Goal: Task Accomplishment & Management: Use online tool/utility

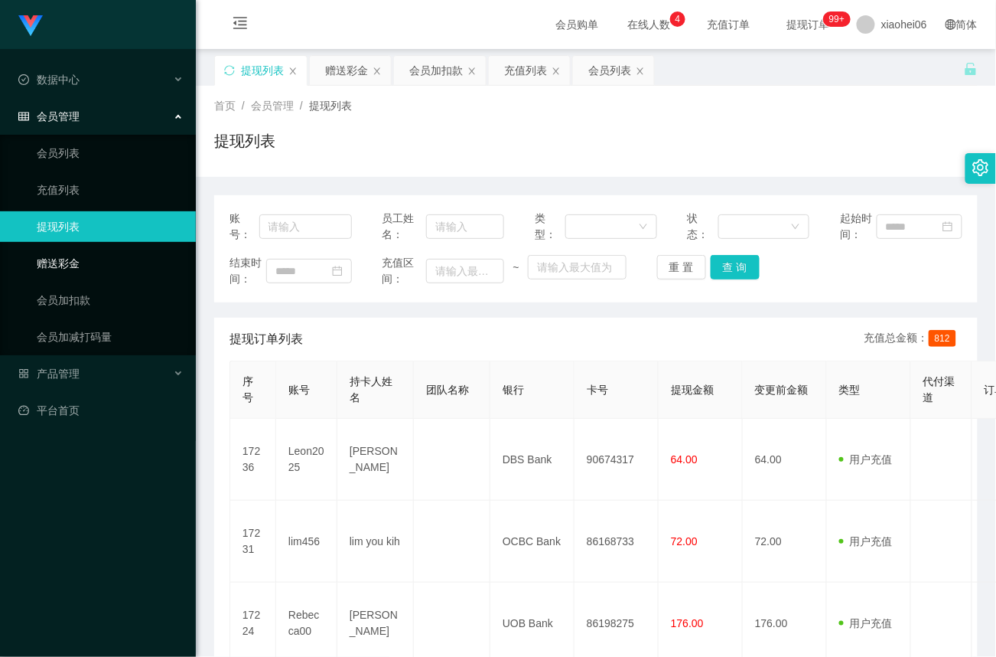
click at [87, 261] on link "赠送彩金" at bounding box center [110, 263] width 147 height 31
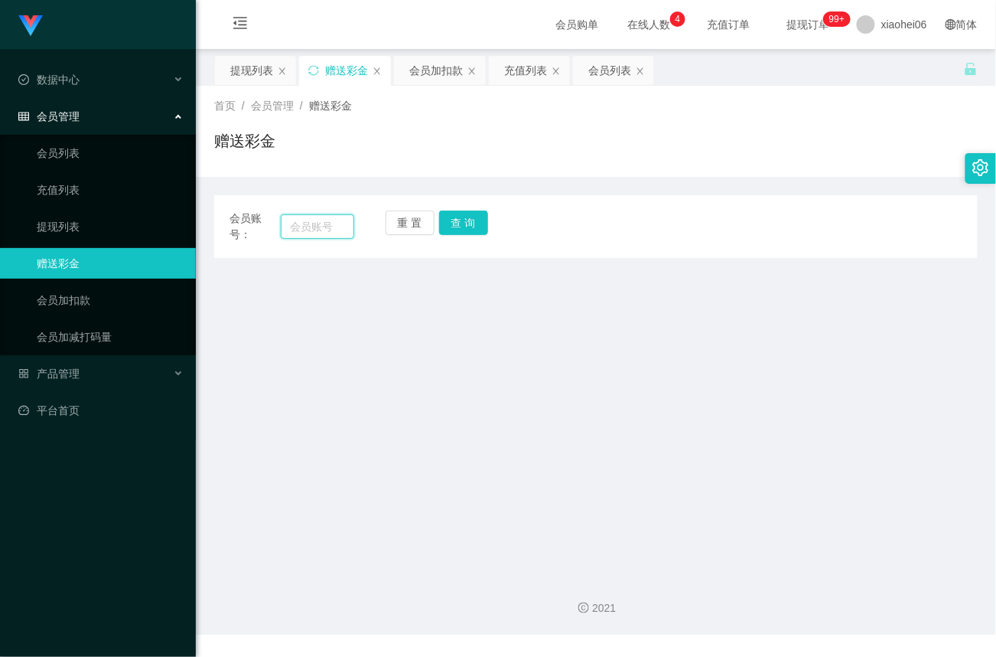
click at [323, 227] on input "text" at bounding box center [317, 226] width 73 height 24
paste input "Leon2025"
type input "Leon2025"
click at [455, 220] on button "查 询" at bounding box center [463, 222] width 49 height 24
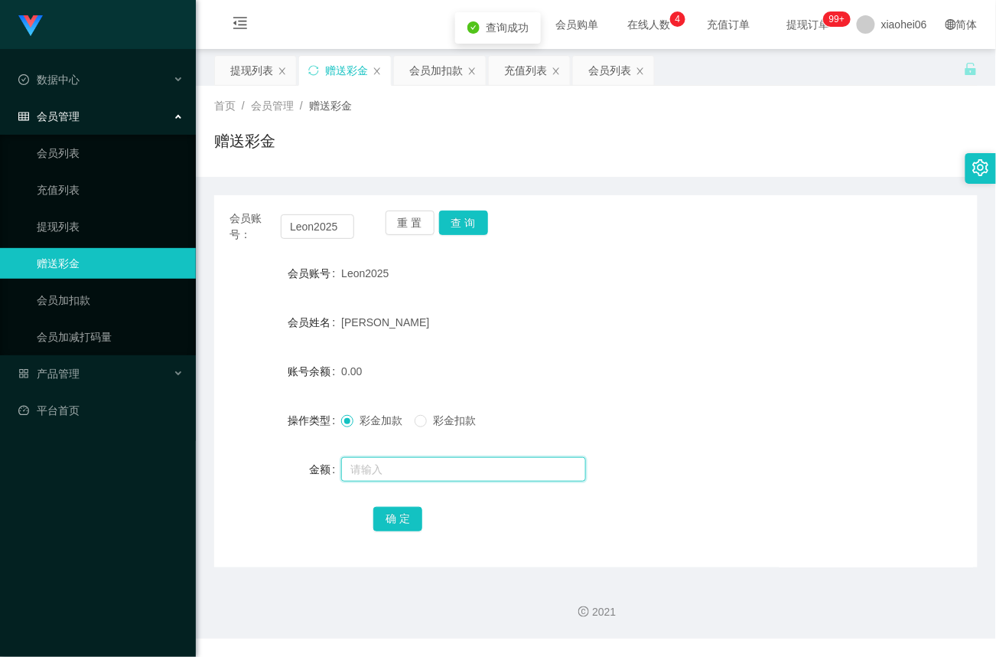
click at [420, 466] on input "text" at bounding box center [463, 469] width 245 height 24
type input "15"
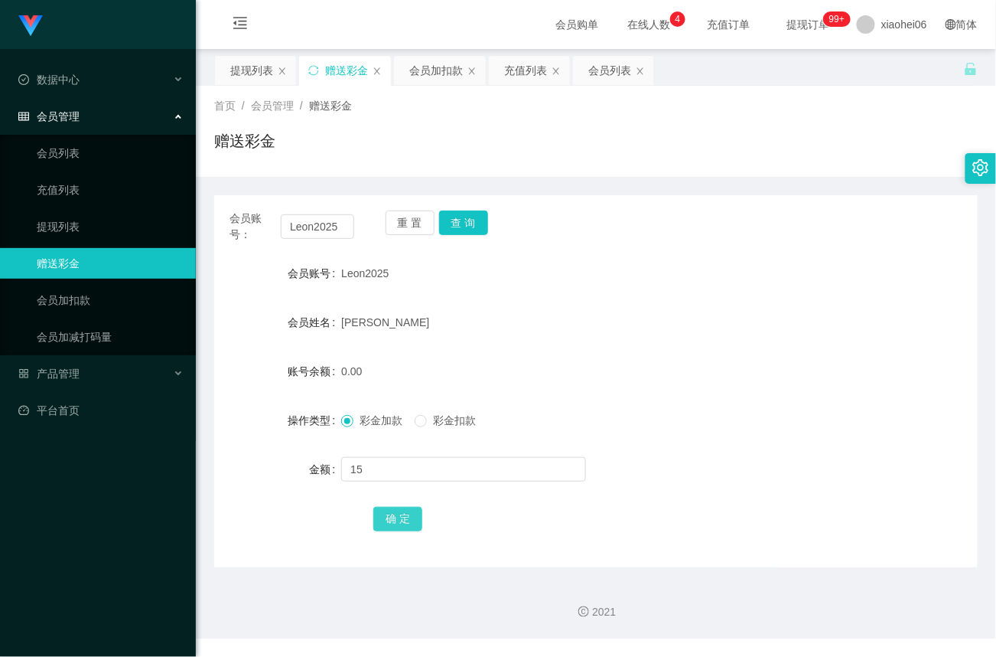
drag, startPoint x: 398, startPoint y: 525, endPoint x: 423, endPoint y: 514, distance: 27.4
click at [398, 525] on button "确 定" at bounding box center [397, 519] width 49 height 24
drag, startPoint x: 341, startPoint y: 226, endPoint x: 129, endPoint y: 225, distance: 212.0
click at [129, 225] on section "Jingdong工作台代理端 数据中心 会员管理 会员列表 充值列表 提现列表 赠送彩金 会员加扣款 会员加减打码量 产品管理 平台首页 保存配置 重置配置 …" at bounding box center [498, 319] width 996 height 638
paste input "5026761"
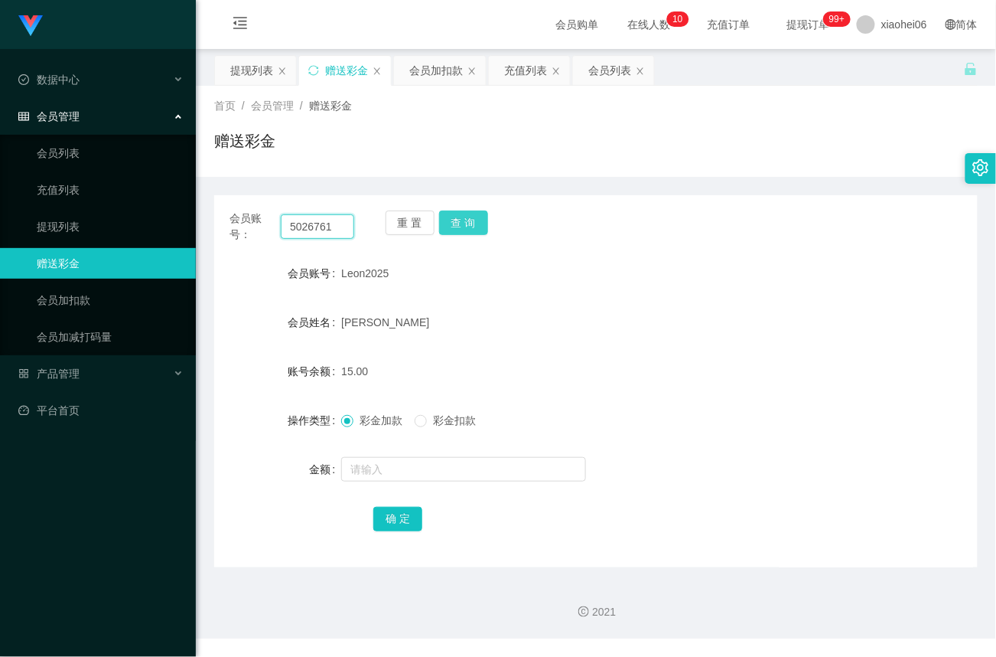
type input "5026761"
click at [475, 218] on button "查 询" at bounding box center [463, 222] width 49 height 24
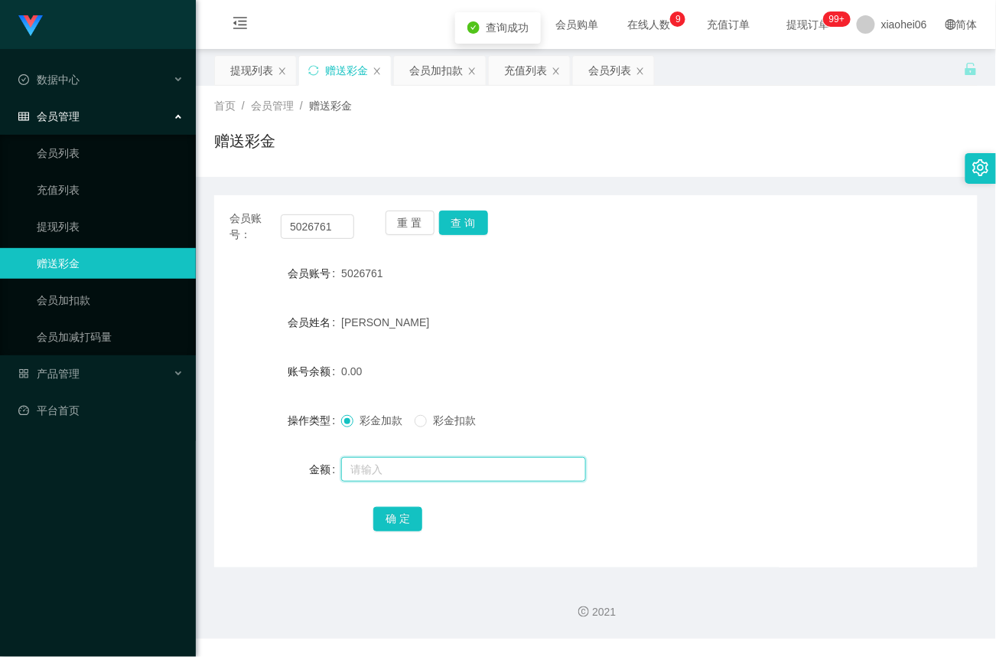
click at [396, 478] on input "text" at bounding box center [463, 469] width 245 height 24
type input "15"
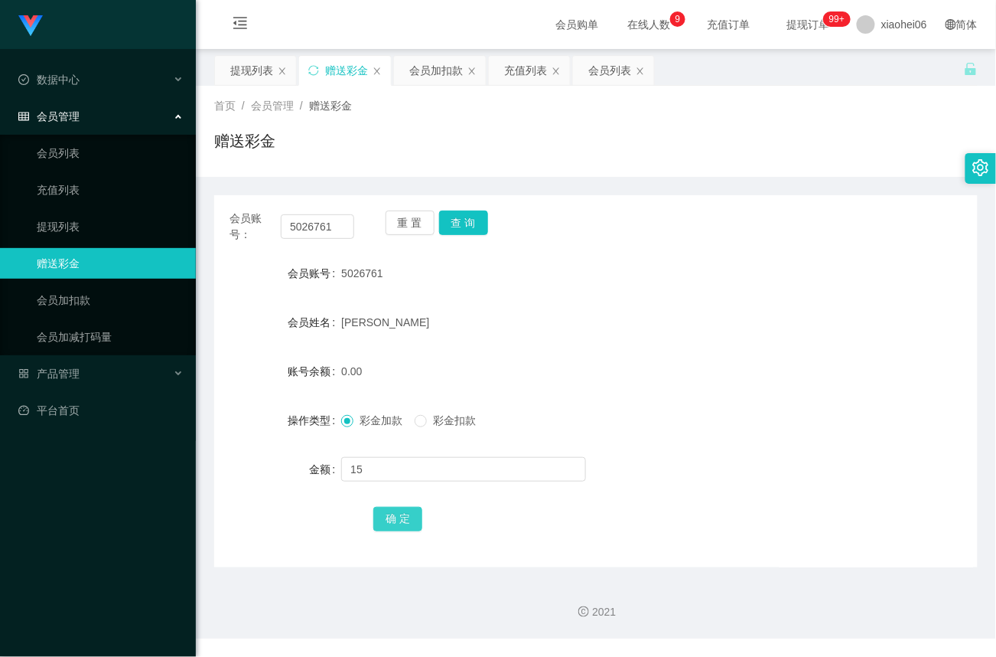
click at [399, 528] on button "确 定" at bounding box center [397, 519] width 49 height 24
drag, startPoint x: 341, startPoint y: 228, endPoint x: 191, endPoint y: 220, distance: 150.2
click at [191, 220] on section "Jingdong工作台代理端 数据中心 会员管理 会员列表 充值列表 提现列表 赠送彩金 会员加扣款 会员加减打码量 产品管理 平台首页 保存配置 重置配置 …" at bounding box center [498, 319] width 996 height 638
paste input "Leon2025"
type input "Leon2025"
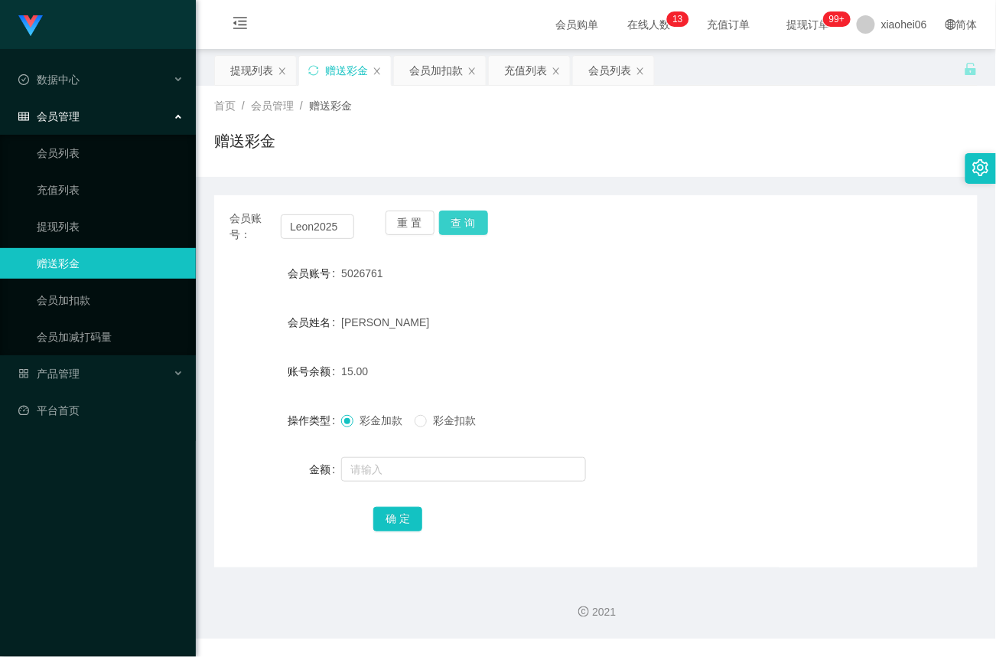
click at [467, 224] on button "查 询" at bounding box center [463, 222] width 49 height 24
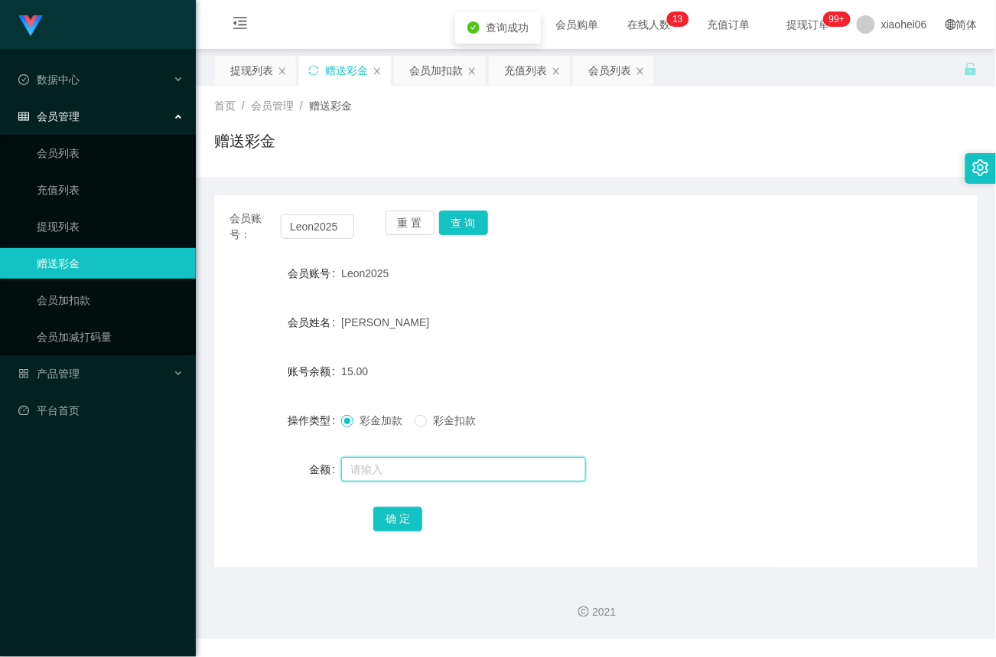
click at [393, 468] on input "text" at bounding box center [463, 469] width 245 height 24
type input "8"
drag, startPoint x: 393, startPoint y: 516, endPoint x: 436, endPoint y: 521, distance: 43.9
click at [393, 517] on button "确 定" at bounding box center [397, 519] width 49 height 24
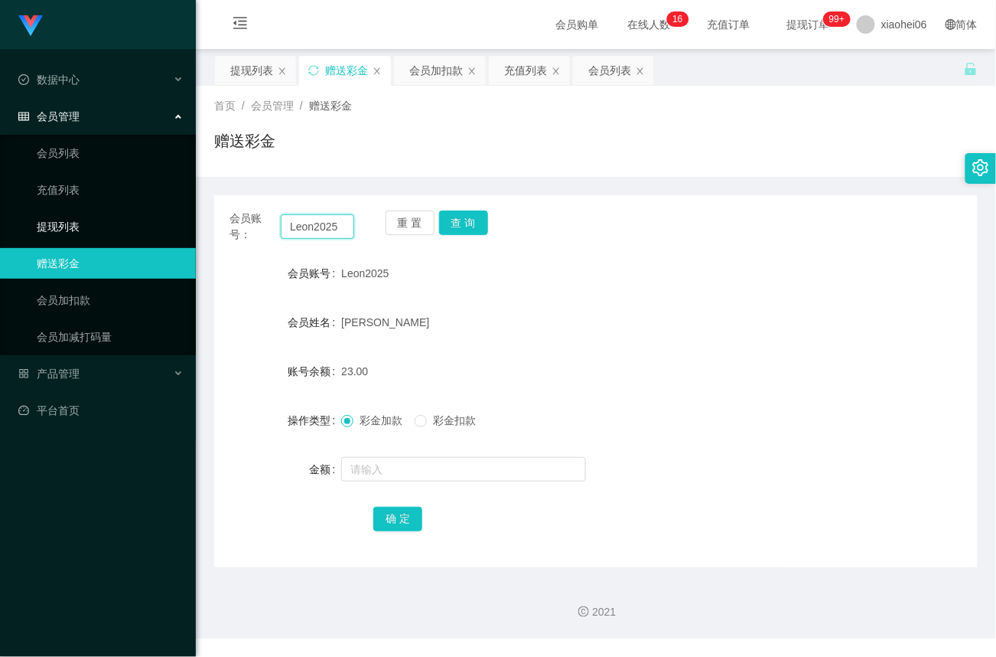
drag, startPoint x: 344, startPoint y: 228, endPoint x: 163, endPoint y: 219, distance: 180.8
click at [163, 219] on section "Jingdong工作台代理端 数据中心 会员管理 会员列表 充值列表 提现列表 赠送彩金 会员加扣款 会员加减打码量 产品管理 平台首页 保存配置 重置配置 …" at bounding box center [498, 319] width 996 height 638
paste input "5026761"
type input "5026761"
click at [468, 231] on button "查 询" at bounding box center [463, 222] width 49 height 24
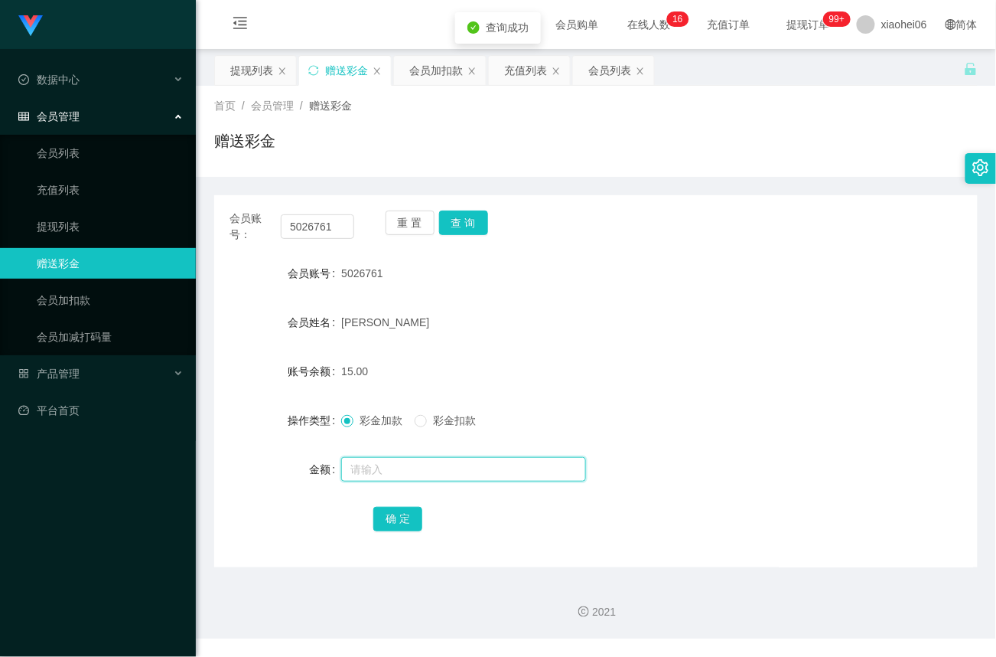
click at [406, 471] on input "text" at bounding box center [463, 469] width 245 height 24
type input "8"
click at [402, 522] on button "确 定" at bounding box center [397, 519] width 49 height 24
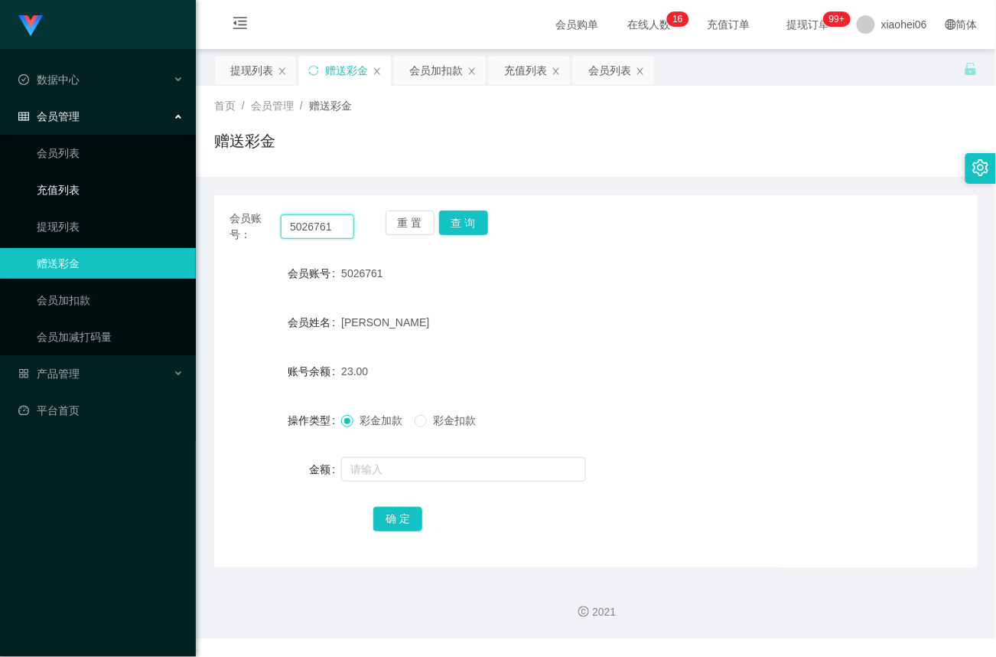
drag, startPoint x: 338, startPoint y: 228, endPoint x: 81, endPoint y: 200, distance: 258.6
click at [81, 200] on section "Jingdong工作台代理端 数据中心 会员管理 会员列表 充值列表 提现列表 赠送彩金 会员加扣款 会员加减打码量 产品管理 平台首页 保存配置 重置配置 …" at bounding box center [498, 319] width 996 height 638
drag, startPoint x: 476, startPoint y: 216, endPoint x: 475, endPoint y: 224, distance: 8.5
click at [476, 217] on button "查 询" at bounding box center [463, 222] width 49 height 24
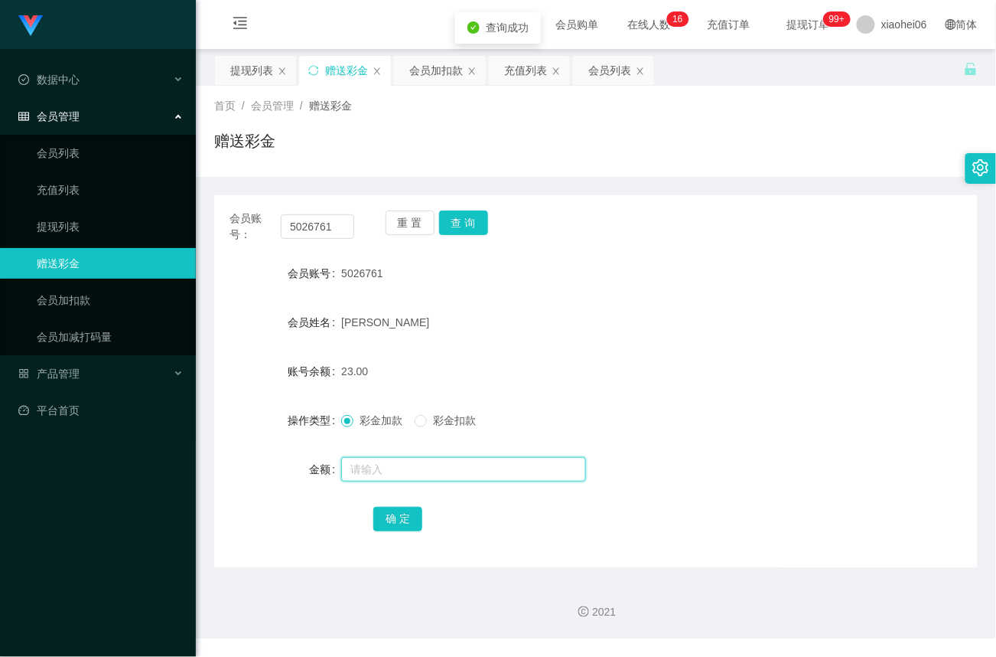
click at [414, 460] on input "text" at bounding box center [463, 469] width 245 height 24
type input "8"
click at [393, 522] on button "确 定" at bounding box center [397, 519] width 49 height 24
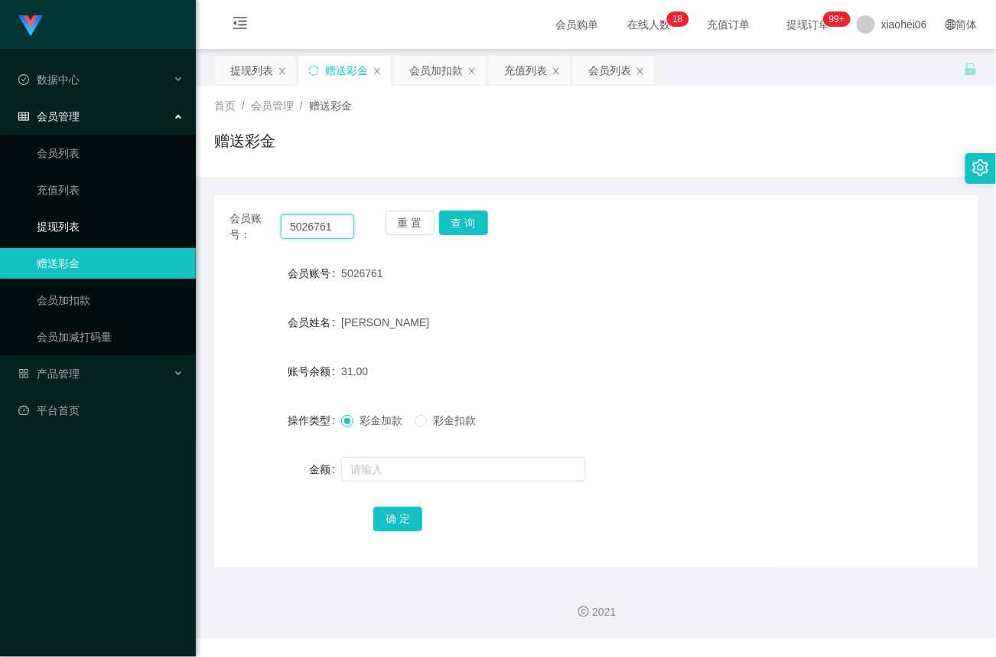
drag, startPoint x: 352, startPoint y: 224, endPoint x: 71, endPoint y: 216, distance: 281.0
click at [71, 216] on section "Jingdong工作台代理端 数据中心 会员管理 会员列表 充值列表 提现列表 赠送彩金 会员加扣款 会员加减打码量 产品管理 平台首页 保存配置 重置配置 …" at bounding box center [498, 319] width 996 height 638
paste input "Leon2025"
type input "Leon2025"
click at [463, 230] on button "查 询" at bounding box center [463, 222] width 49 height 24
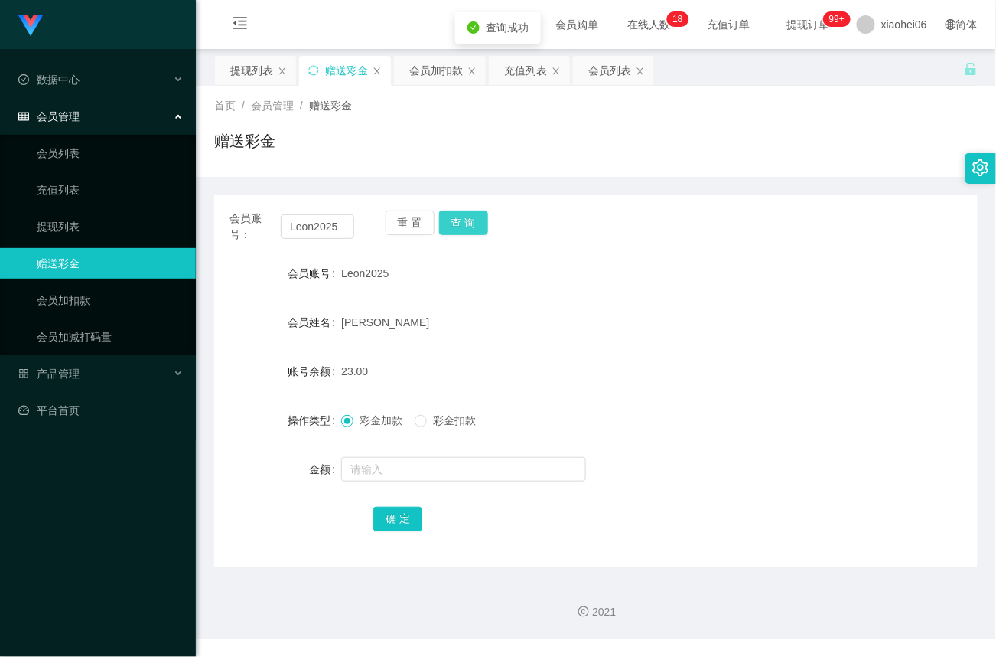
click at [465, 224] on button "查 询" at bounding box center [463, 222] width 49 height 24
click at [465, 224] on div "重 置 查 询" at bounding box center [448, 226] width 125 height 32
click at [465, 224] on button "查 询" at bounding box center [463, 222] width 49 height 24
drag, startPoint x: 837, startPoint y: 387, endPoint x: 784, endPoint y: 399, distance: 54.0
click at [837, 387] on form "会员账号 Leon2025 会员姓名 [PERSON_NAME] 账号余额 23.00 操作类型 彩金加款 彩金扣款 金额 确 定" at bounding box center [596, 395] width 764 height 275
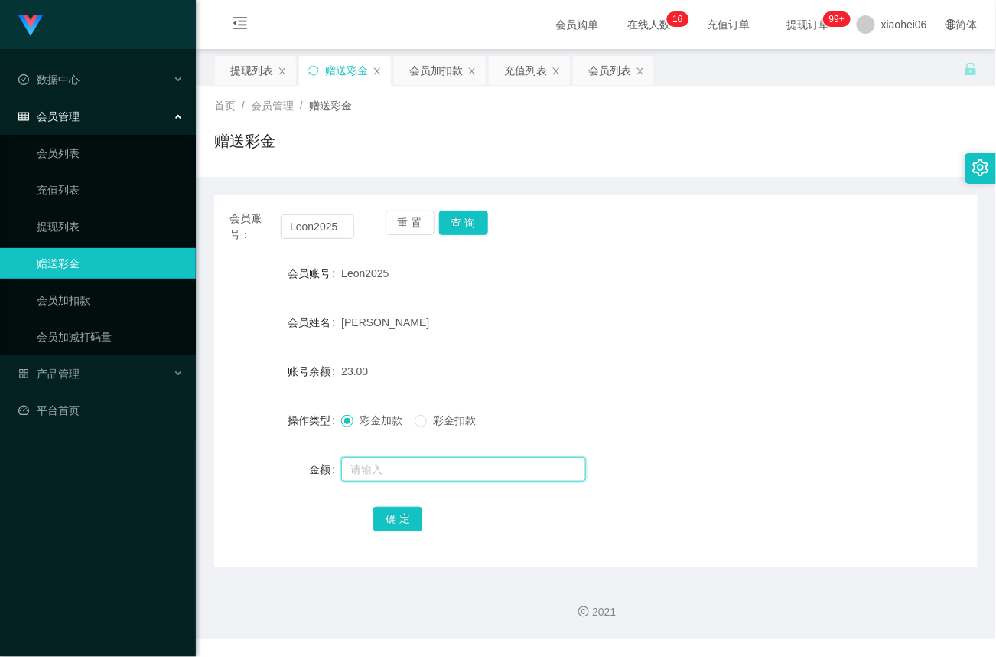
click at [386, 463] on input "text" at bounding box center [463, 469] width 245 height 24
type input "8"
drag, startPoint x: 396, startPoint y: 527, endPoint x: 410, endPoint y: 528, distance: 13.8
click at [398, 527] on button "确 定" at bounding box center [397, 519] width 49 height 24
